Goal: Navigation & Orientation: Find specific page/section

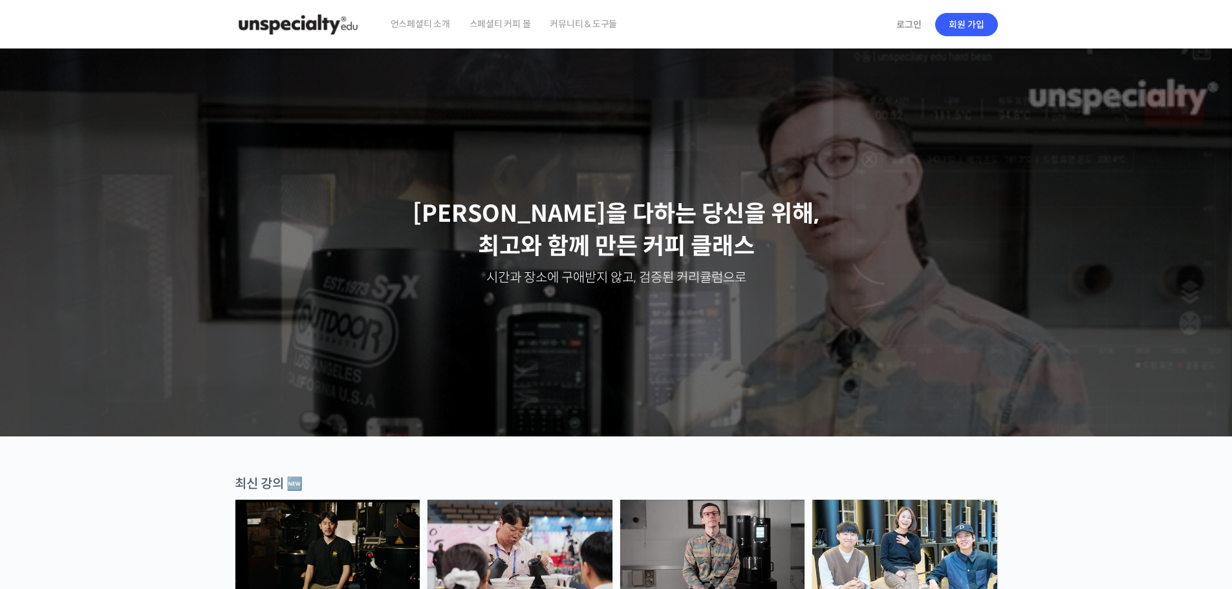
click at [590, 25] on span "커뮤니티 & 도구들" at bounding box center [583, 23] width 67 height 49
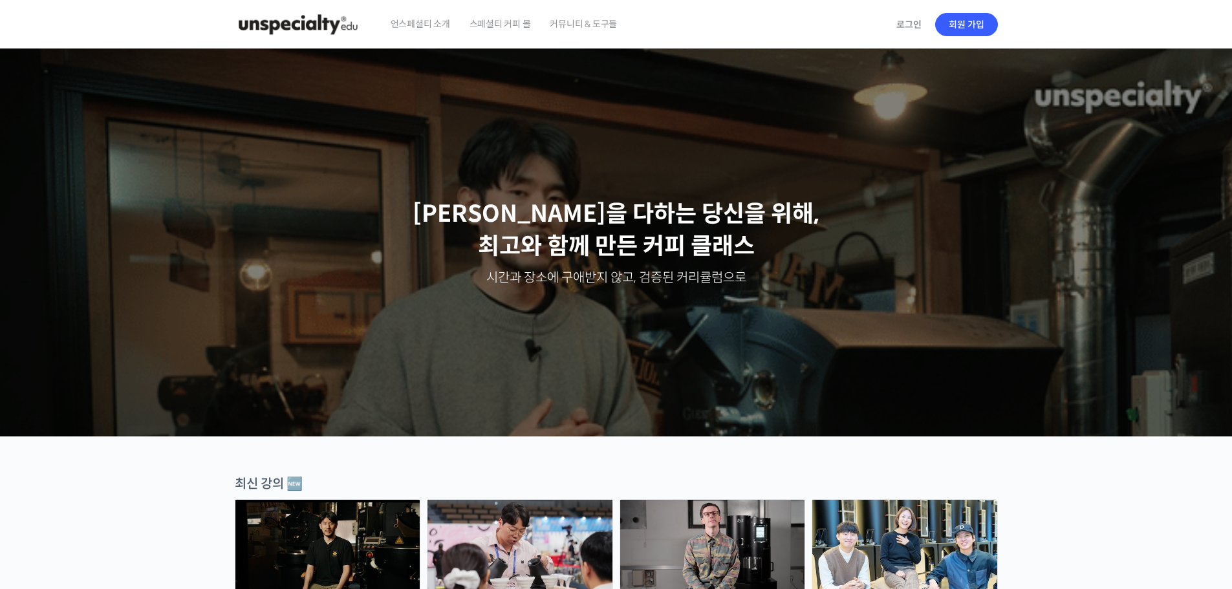
click at [494, 26] on span "스페셜티 커피 몰" at bounding box center [500, 23] width 61 height 49
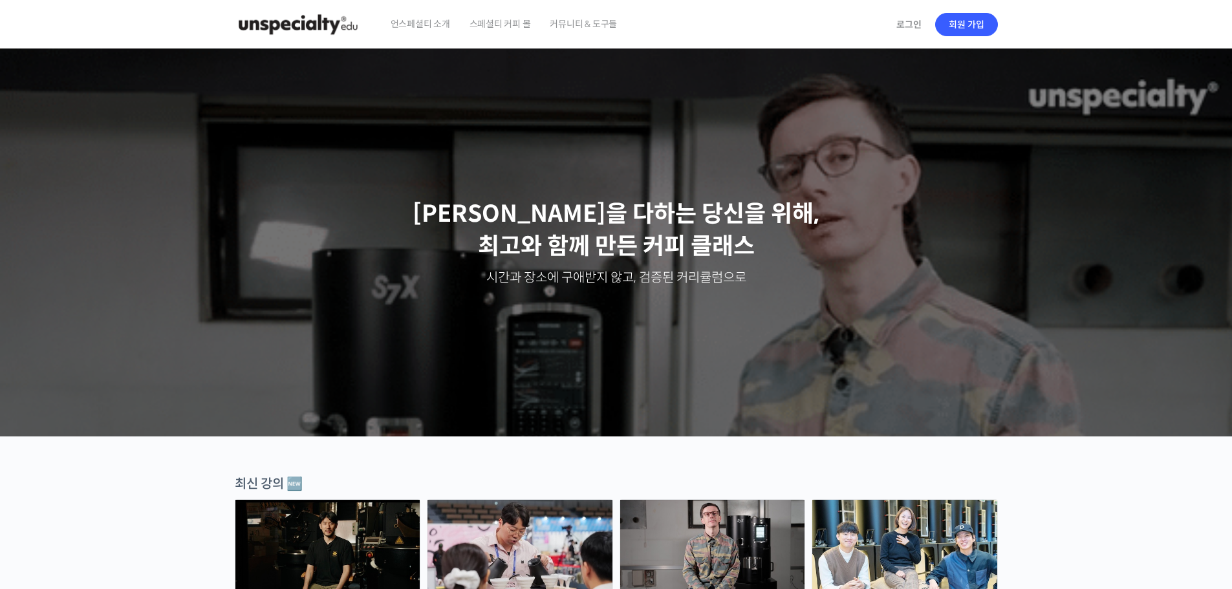
click at [288, 23] on img at bounding box center [298, 24] width 127 height 39
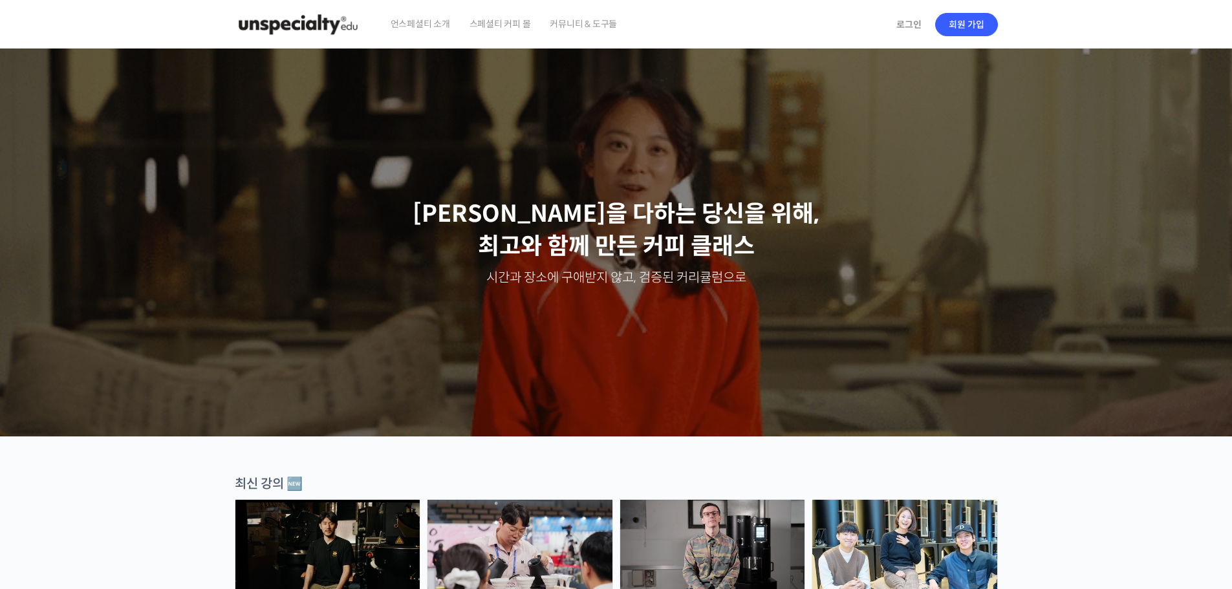
click at [332, 23] on img at bounding box center [298, 24] width 127 height 39
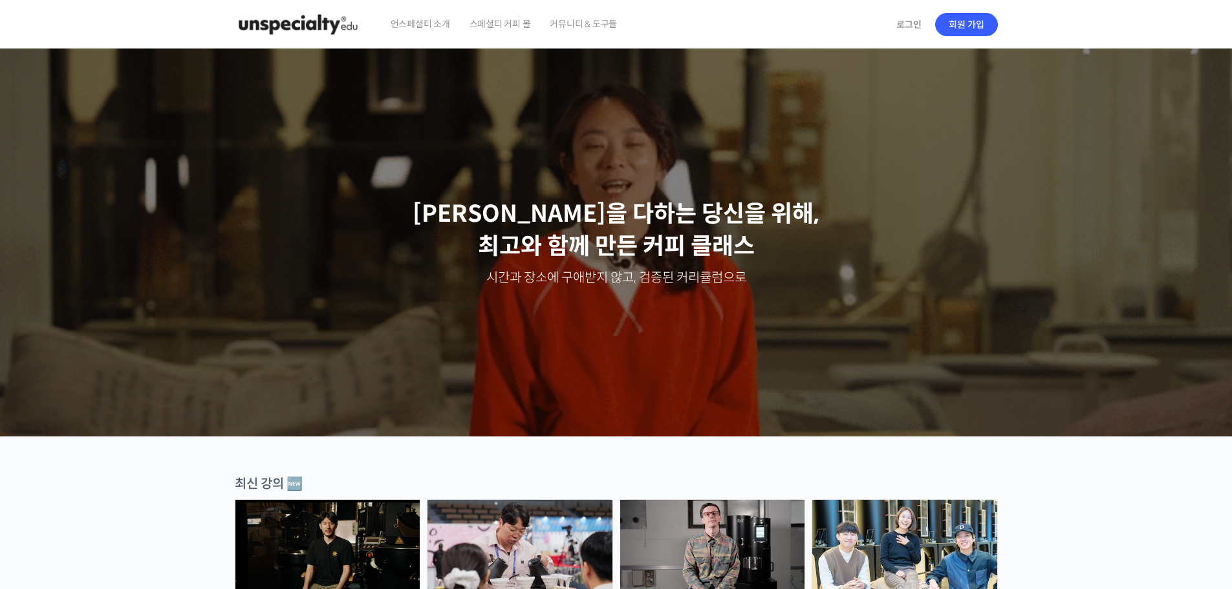
click at [332, 23] on img at bounding box center [298, 24] width 127 height 39
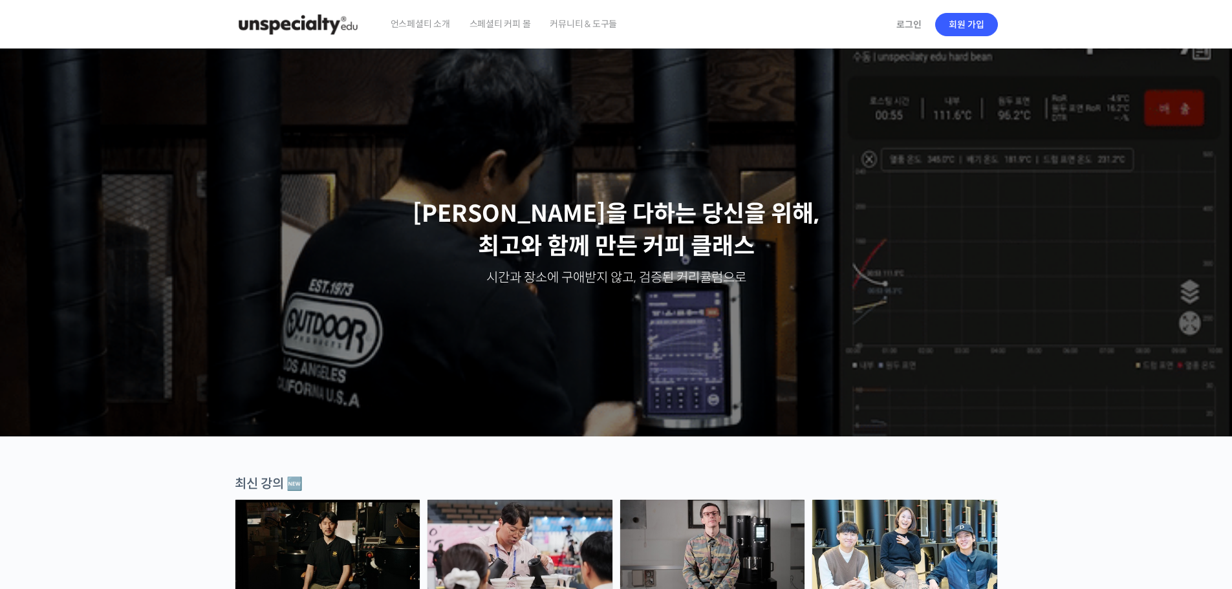
click at [488, 28] on span "스페셜티 커피 몰" at bounding box center [500, 23] width 61 height 49
